Goal: Information Seeking & Learning: Learn about a topic

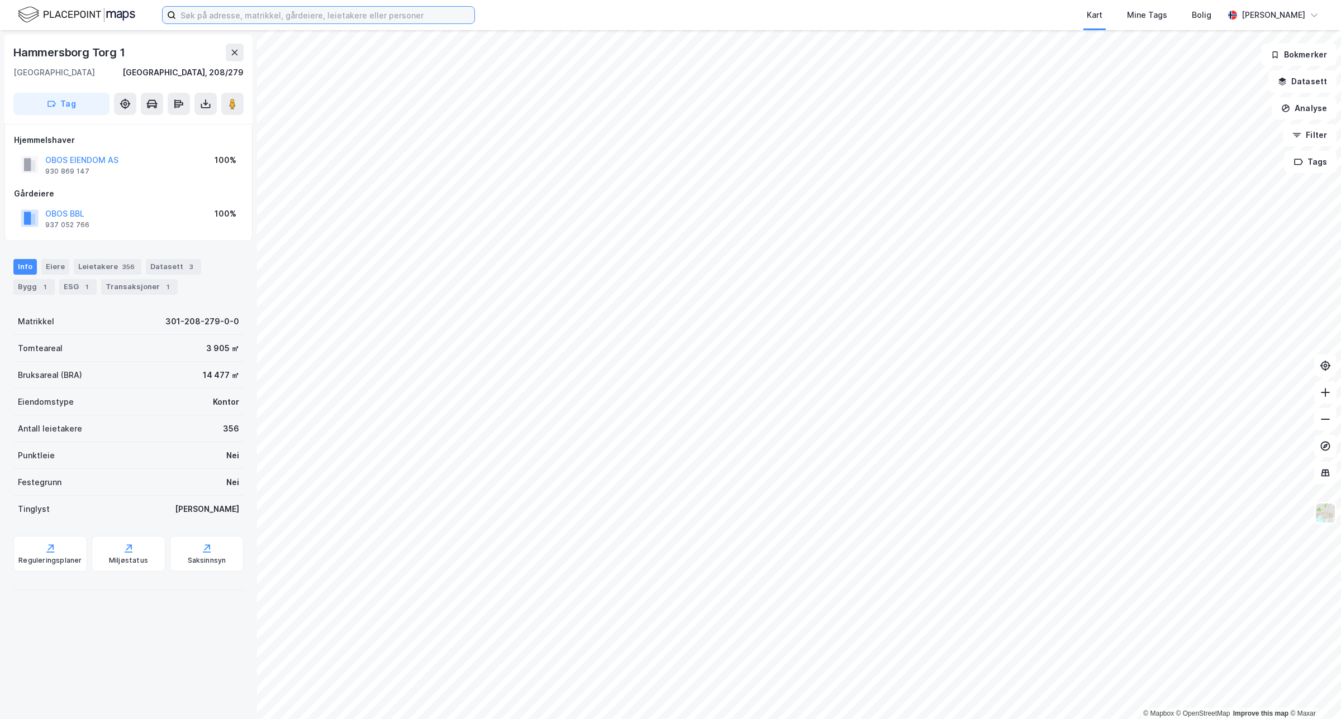
click at [199, 17] on input at bounding box center [325, 15] width 298 height 17
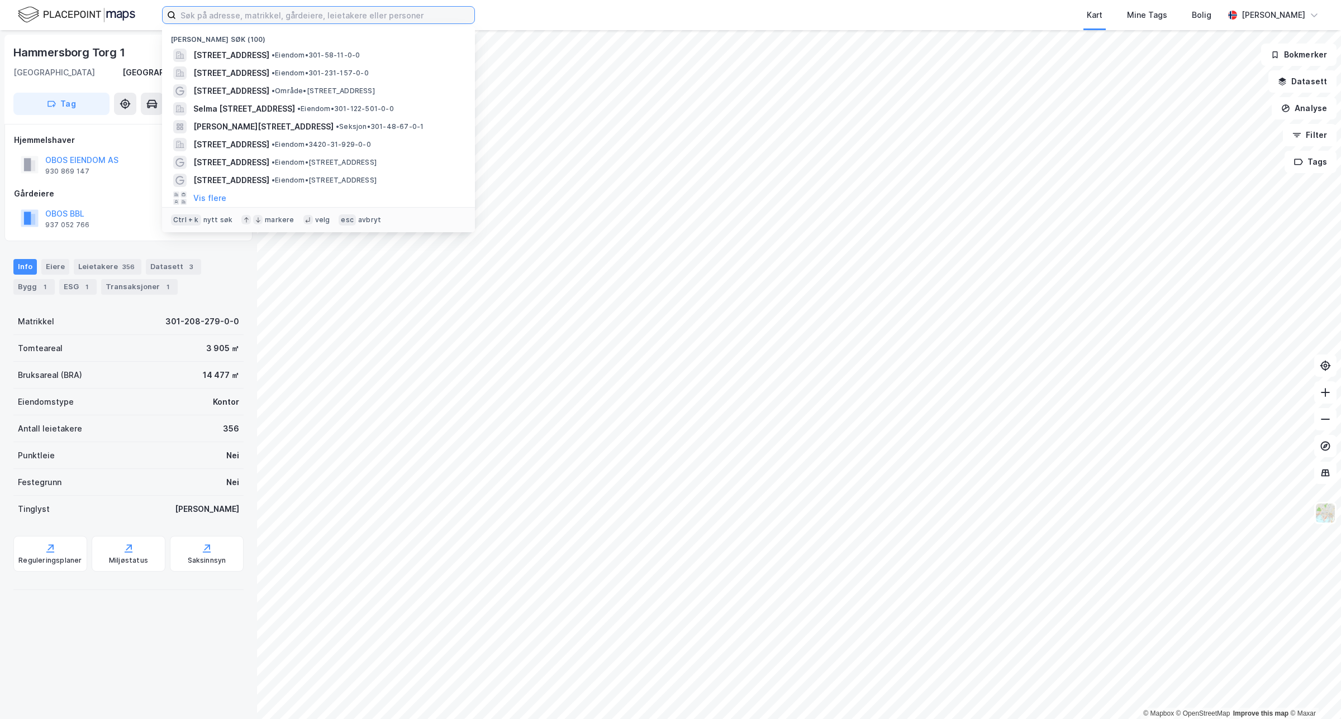
paste input "[STREET_ADDRESS]"
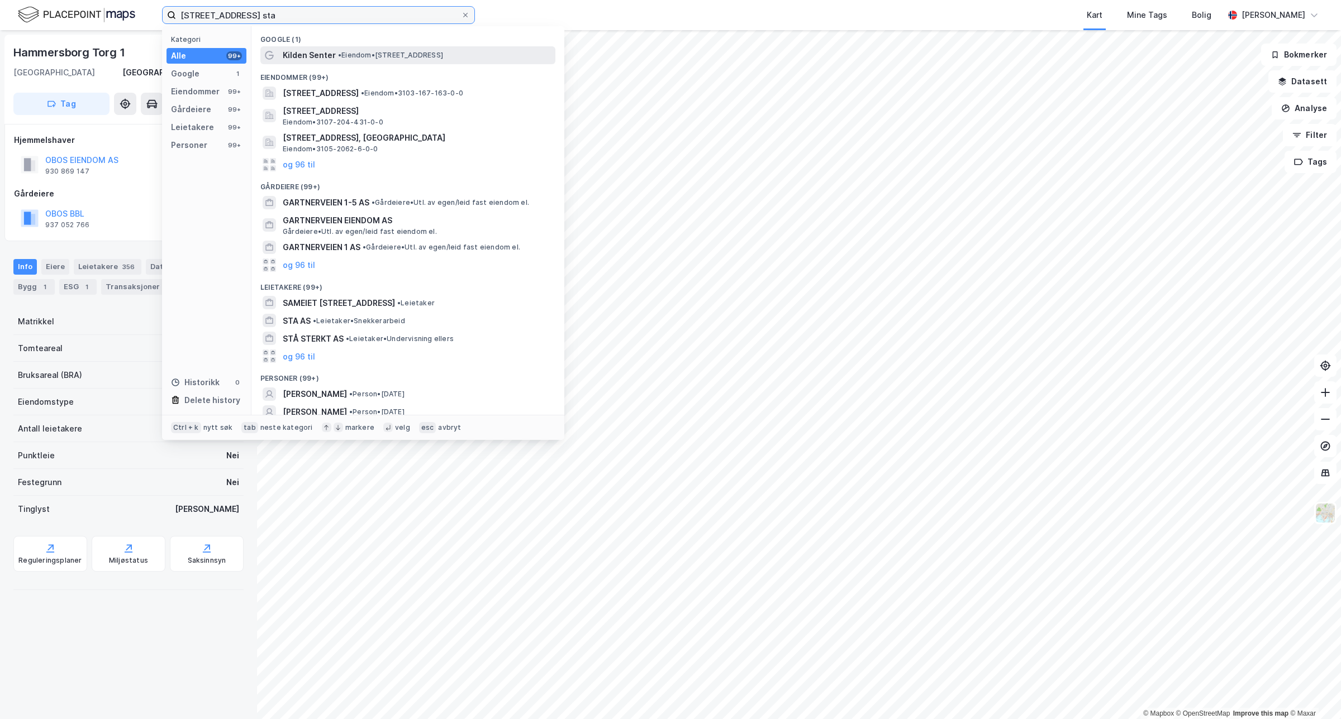
type input "[STREET_ADDRESS] sta"
click at [302, 55] on span "Kilden Senter" at bounding box center [309, 55] width 53 height 13
